Goal: Information Seeking & Learning: Compare options

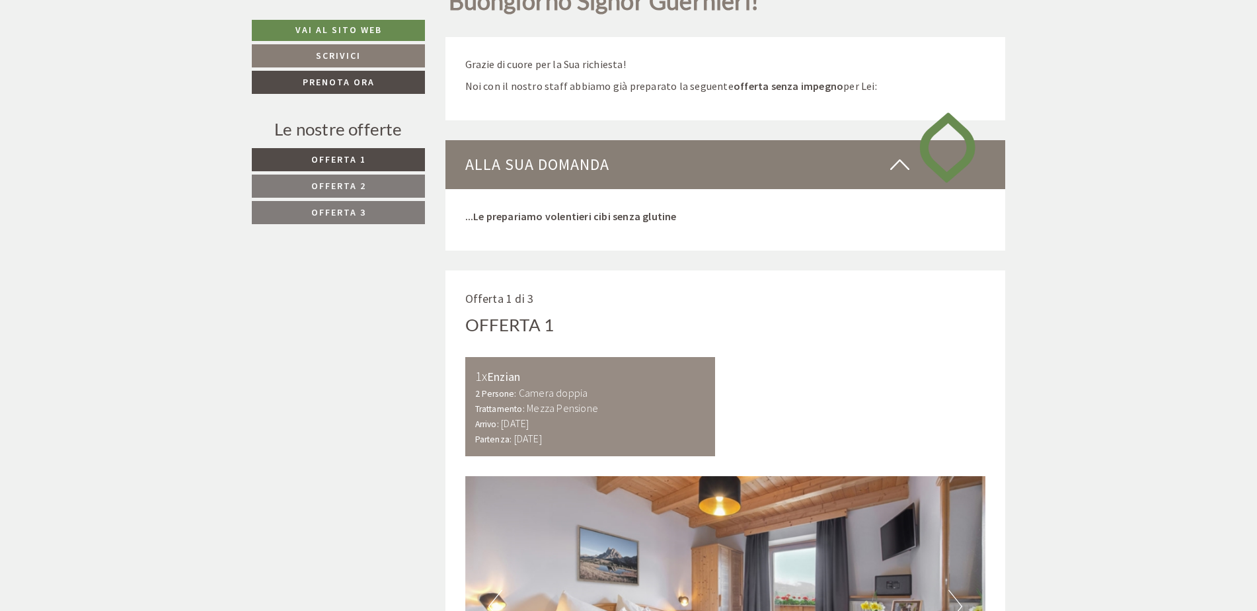
scroll to position [727, 0]
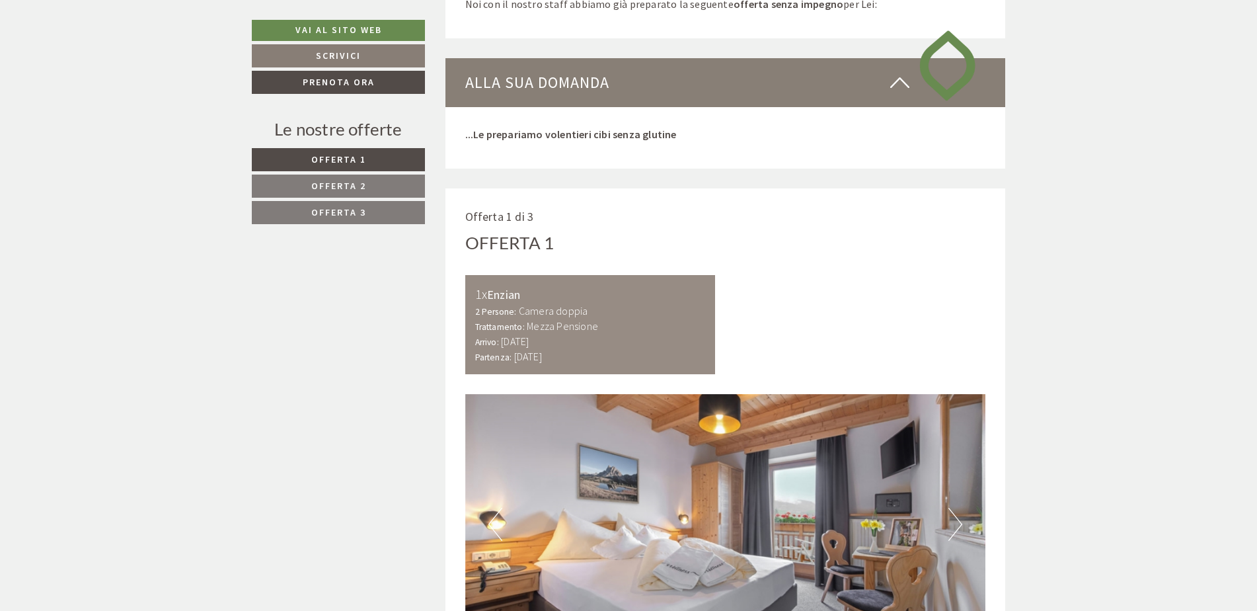
click at [330, 182] on link "Offerta 2" at bounding box center [338, 186] width 173 height 23
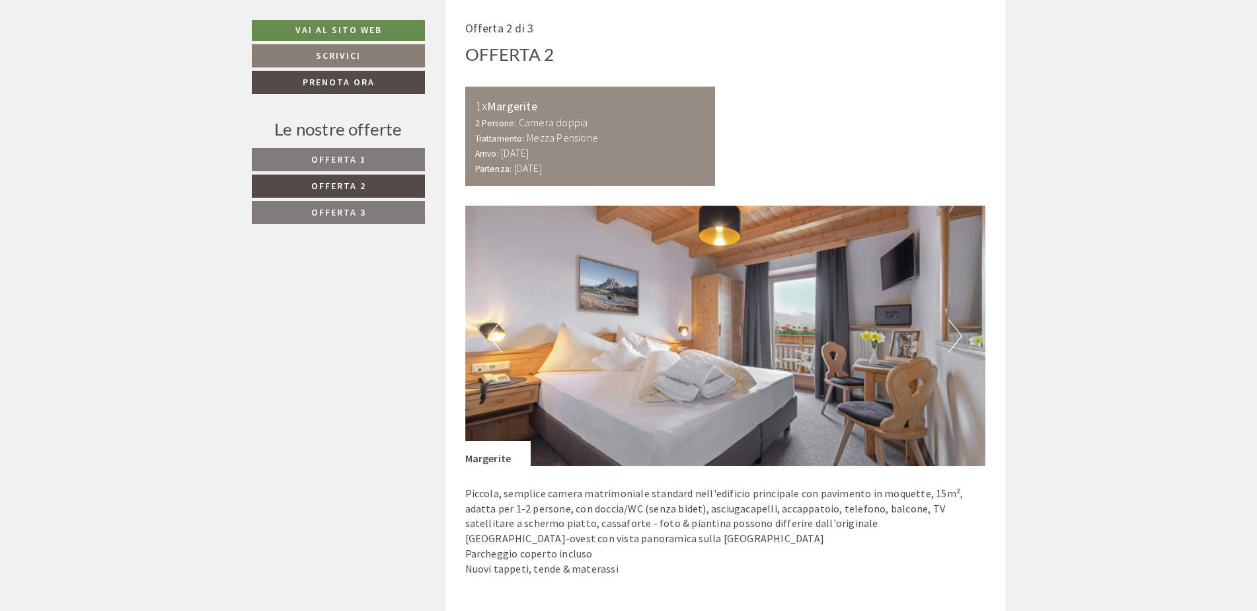
click at [338, 222] on link "Offerta 3" at bounding box center [338, 212] width 173 height 23
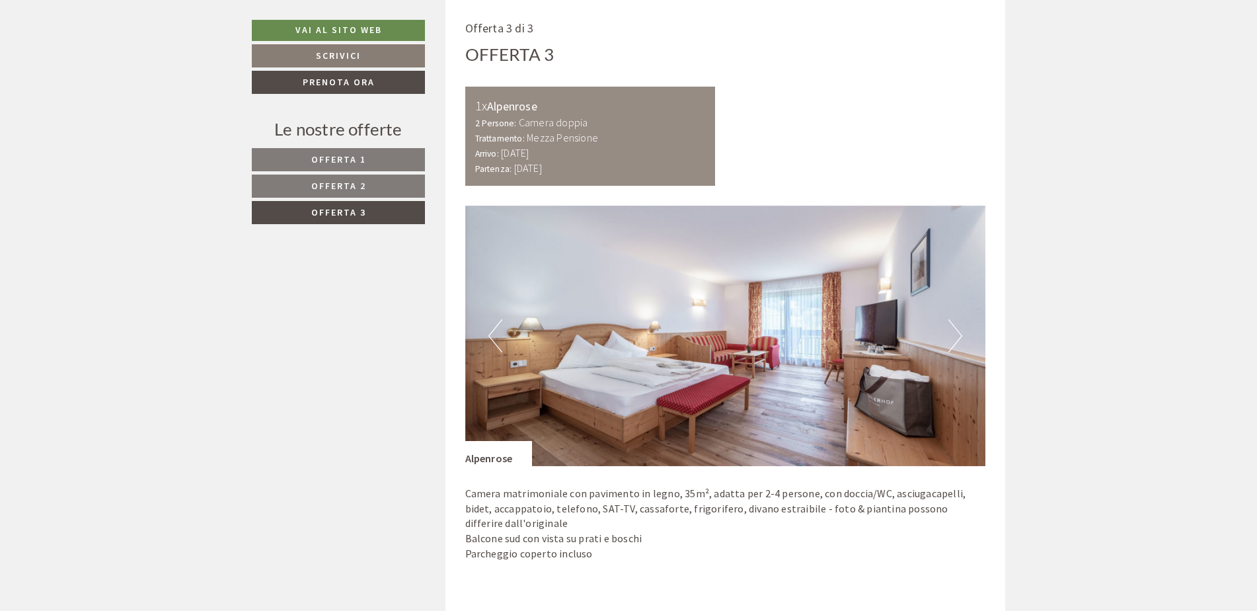
click at [341, 196] on link "Offerta 2" at bounding box center [338, 186] width 173 height 23
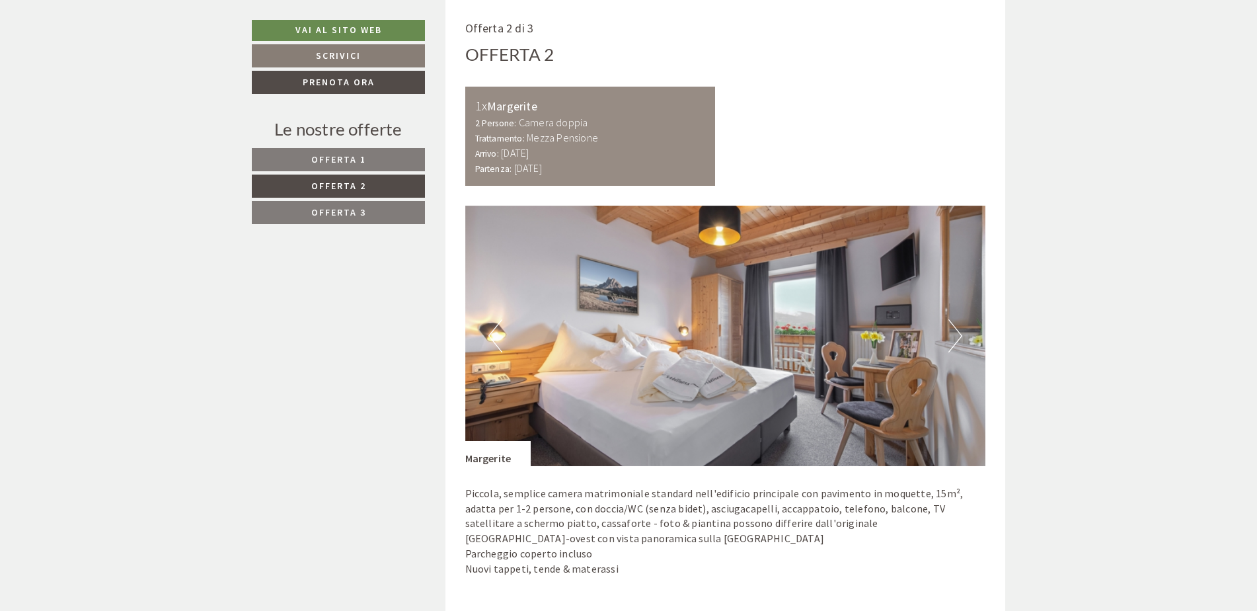
click at [342, 171] on link "Offerta 1" at bounding box center [338, 159] width 173 height 23
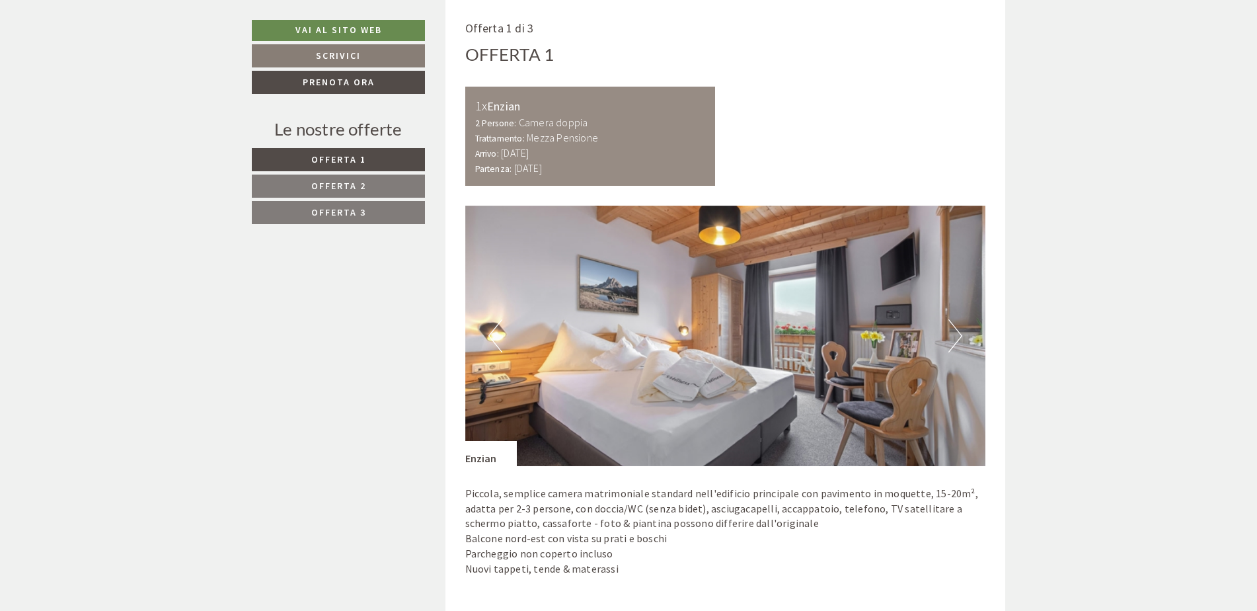
click at [335, 205] on link "Offerta 3" at bounding box center [338, 212] width 173 height 23
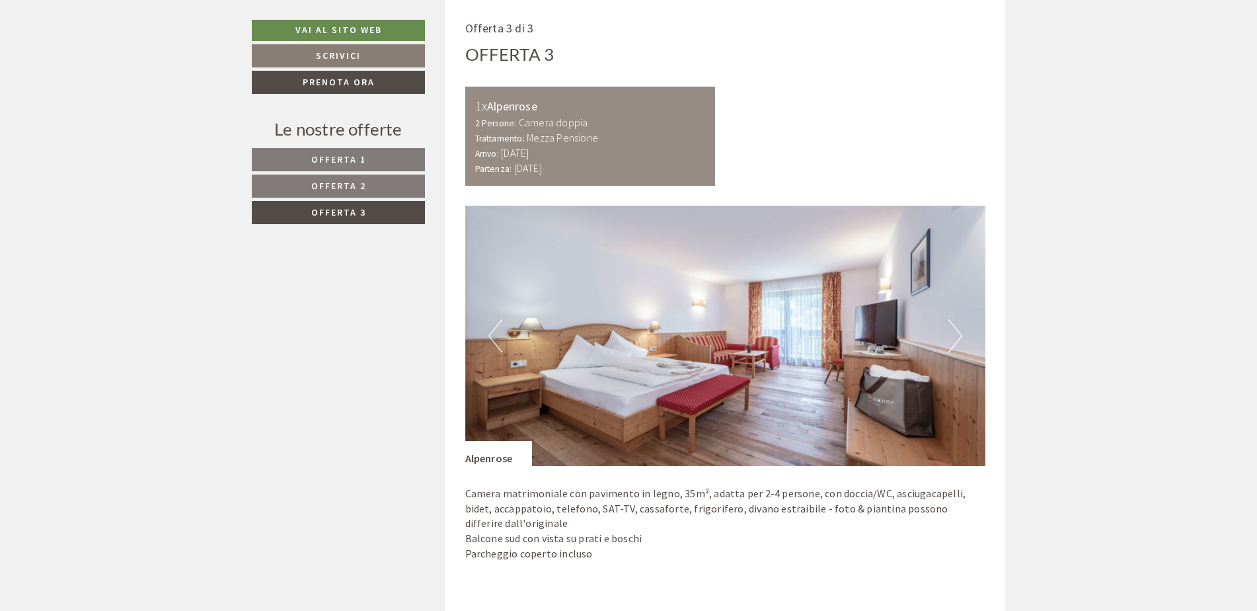
click at [350, 186] on span "Offerta 2" at bounding box center [338, 186] width 55 height 12
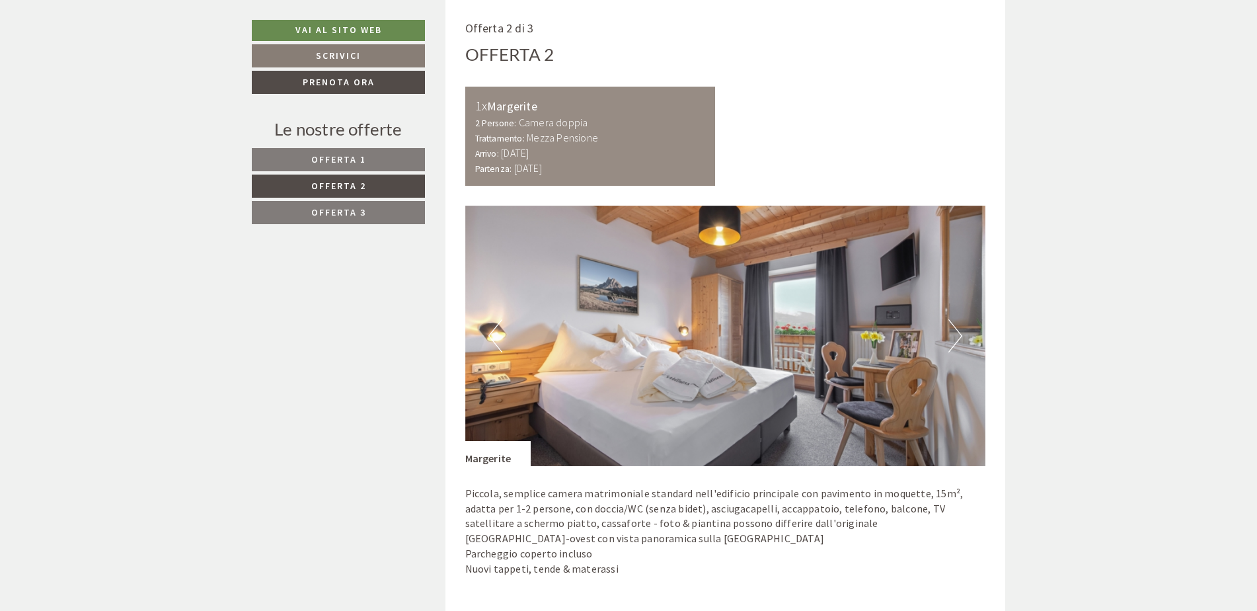
click at [350, 171] on link "Offerta 1" at bounding box center [338, 159] width 173 height 23
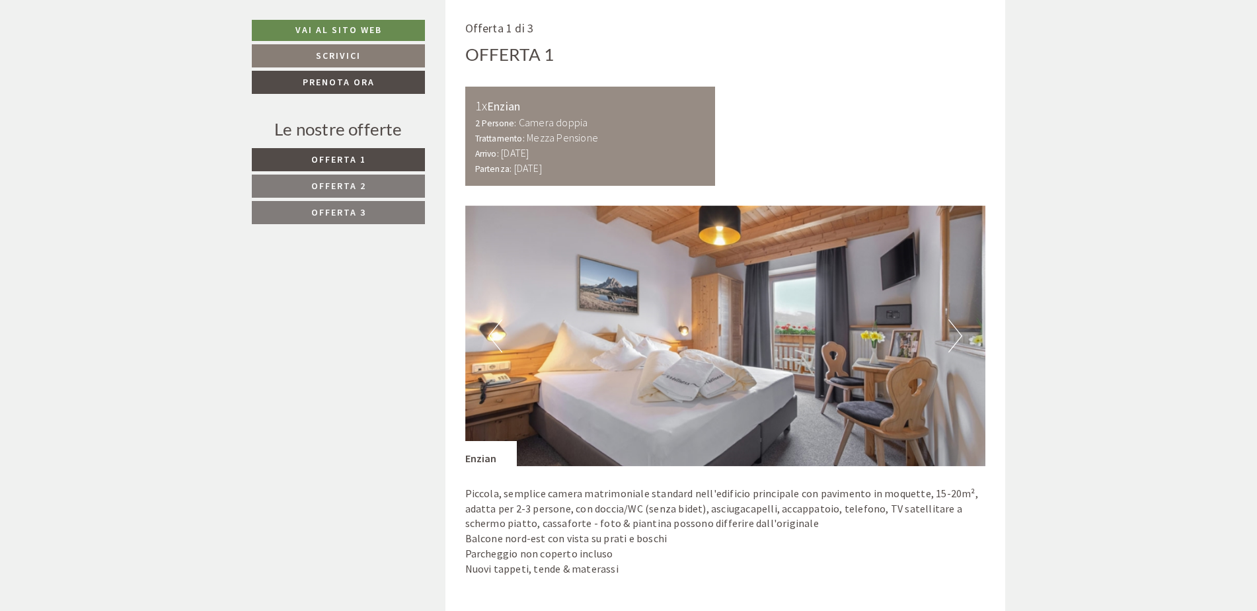
click at [340, 205] on link "Offerta 3" at bounding box center [338, 212] width 173 height 23
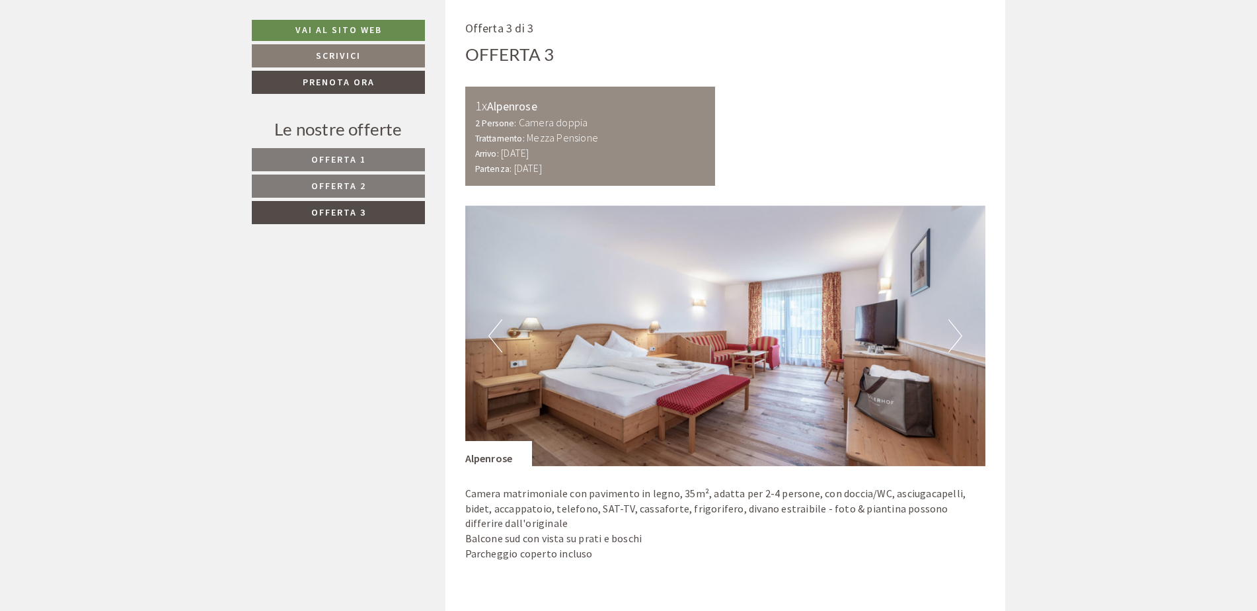
click at [335, 221] on link "Offerta 3" at bounding box center [338, 212] width 173 height 23
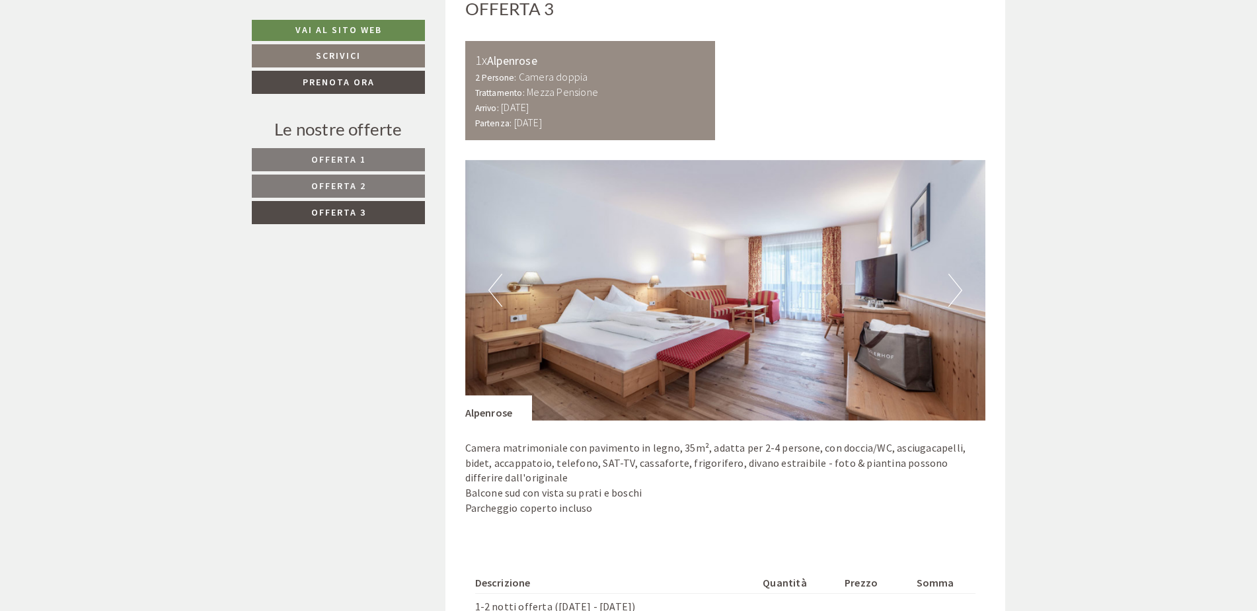
scroll to position [982, 0]
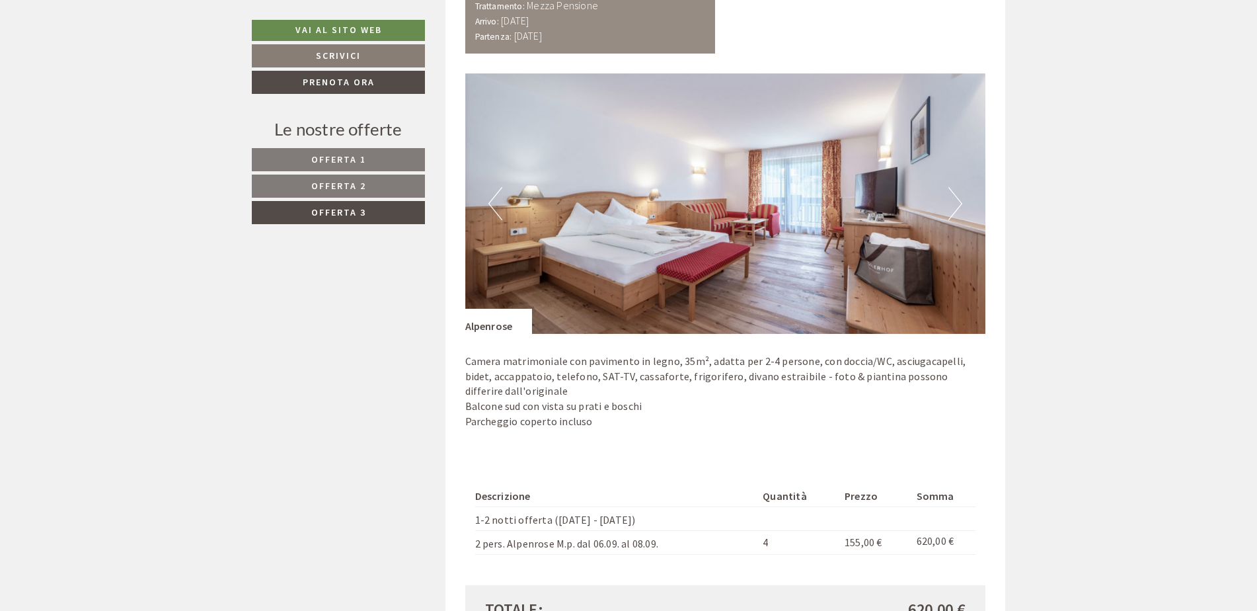
click at [356, 185] on span "Offerta 2" at bounding box center [338, 186] width 55 height 12
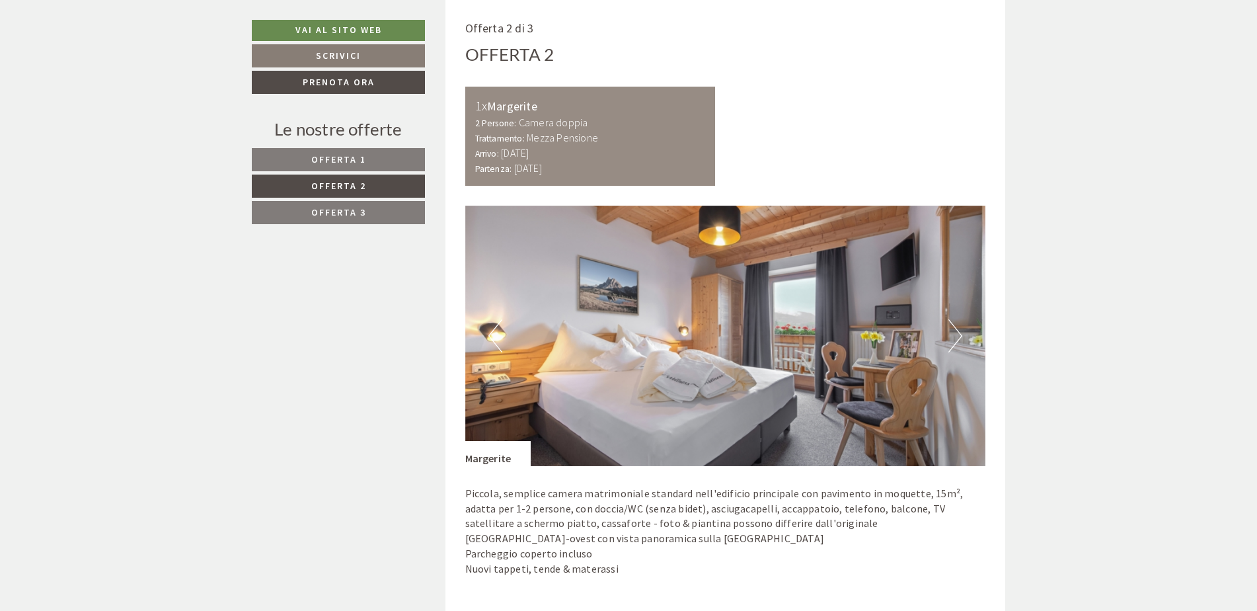
click at [344, 159] on span "Offerta 1" at bounding box center [338, 159] width 55 height 12
